Goal: Information Seeking & Learning: Understand process/instructions

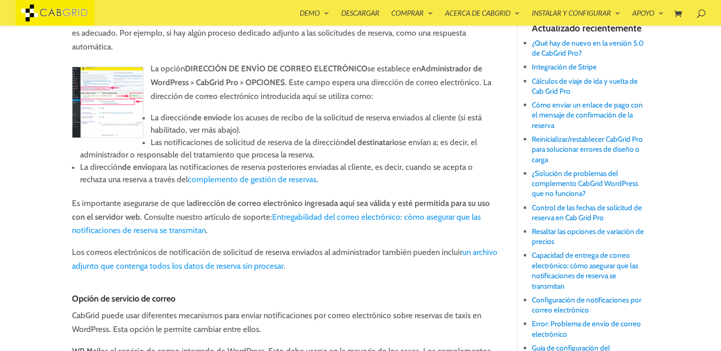
scroll to position [345, 0]
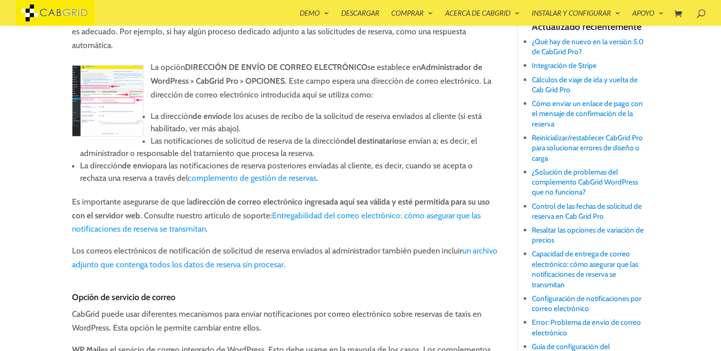
click at [325, 195] on p "Es importante asegurarse de que la dirección de correo electrónico ingresada aq…" at bounding box center [286, 220] width 428 height 50
click at [324, 211] on link "Entregabilidad del correo electrónico: cómo asegurar que las notificaciones de …" at bounding box center [276, 222] width 409 height 23
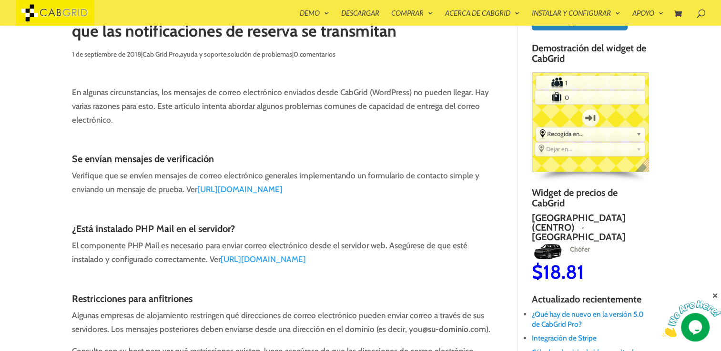
scroll to position [76, 0]
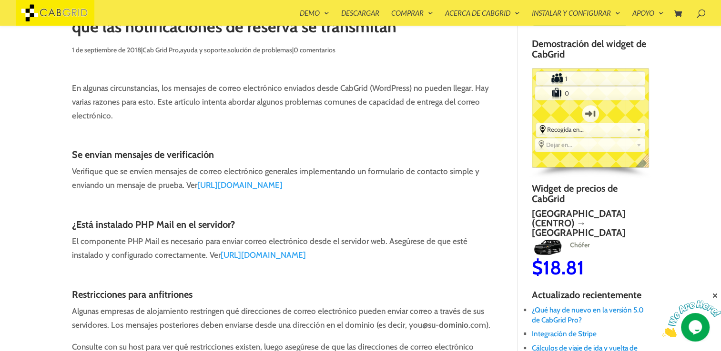
drag, startPoint x: 267, startPoint y: 185, endPoint x: 165, endPoint y: 205, distance: 104.3
click at [267, 185] on link "[URL][DOMAIN_NAME]" at bounding box center [239, 185] width 85 height 10
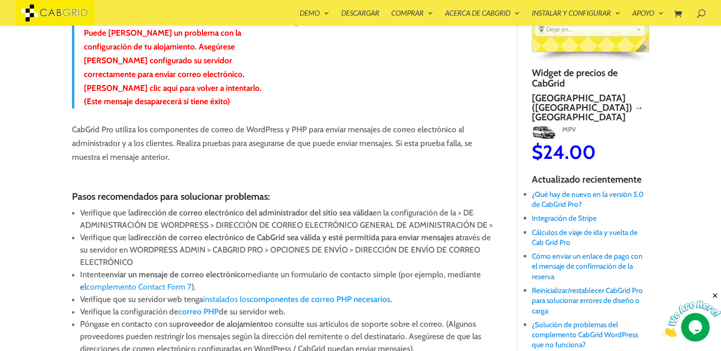
scroll to position [231, 0]
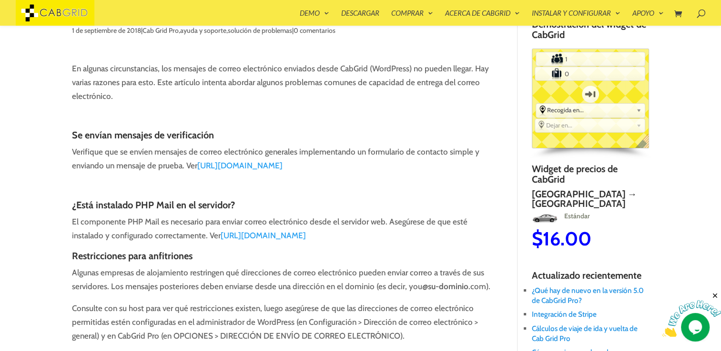
scroll to position [97, 0]
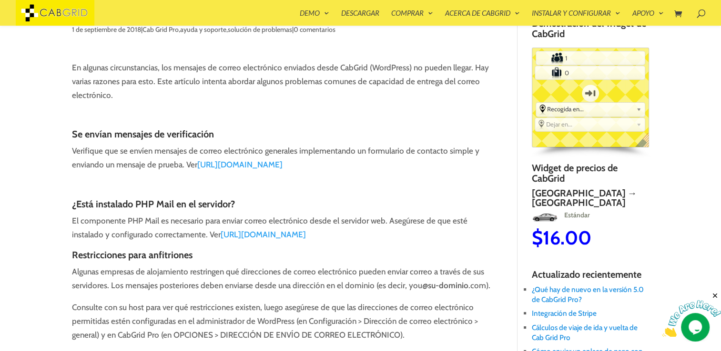
click at [254, 168] on link "[URL][DOMAIN_NAME]" at bounding box center [239, 165] width 85 height 10
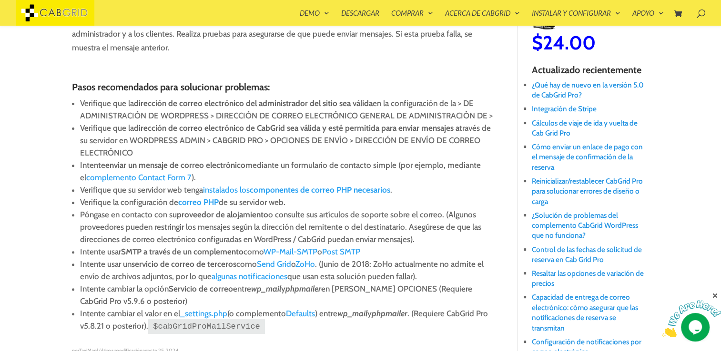
scroll to position [306, 0]
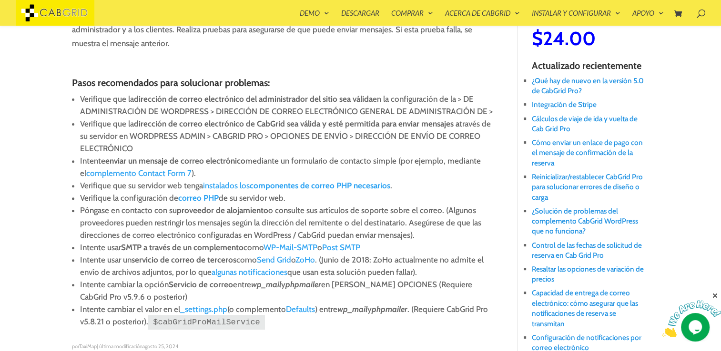
click at [231, 181] on link "instalados los componentes de correo PHP necesarios" at bounding box center [296, 186] width 187 height 10
